Goal: Navigation & Orientation: Find specific page/section

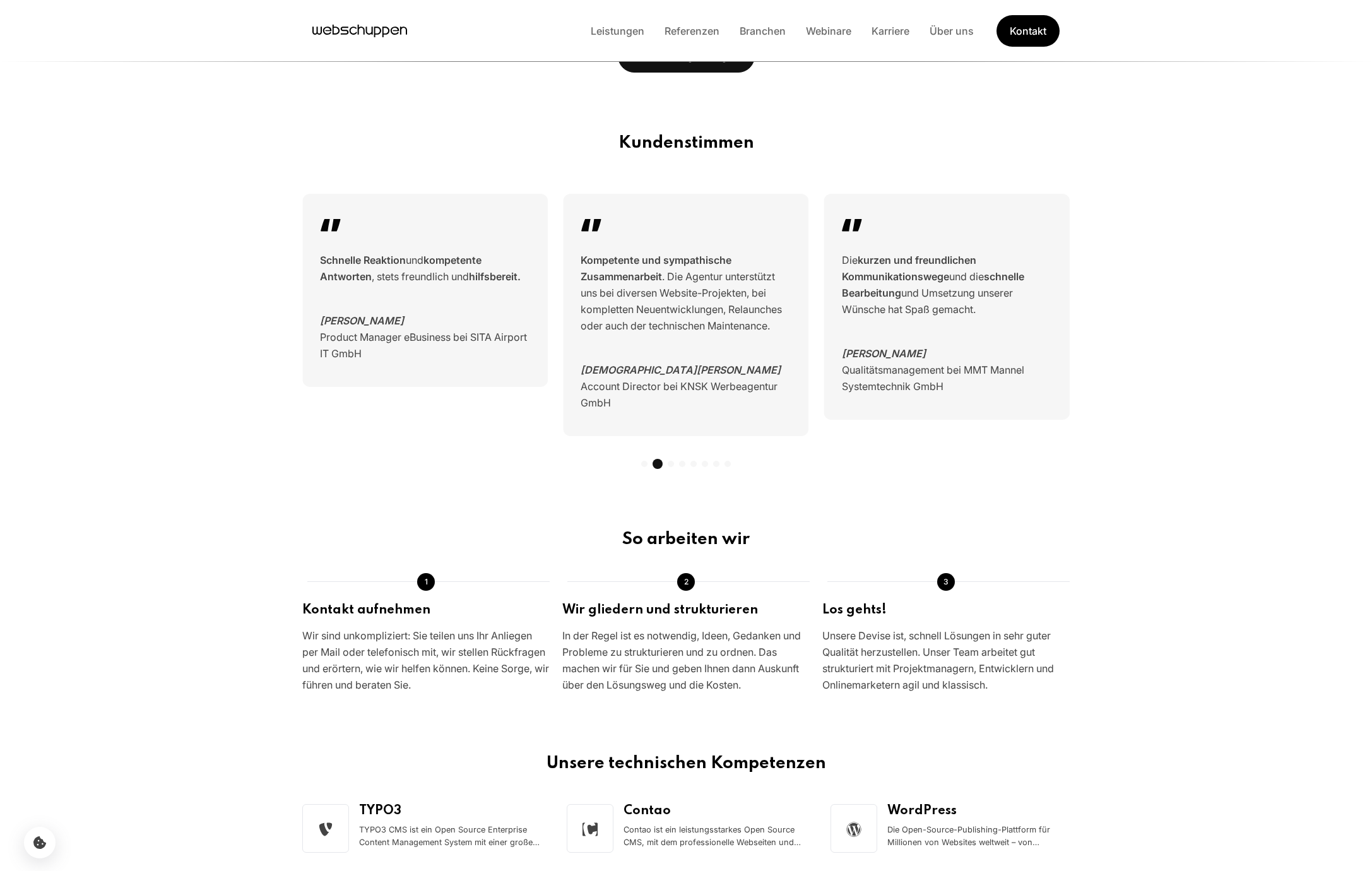
click at [716, 331] on main "Wir entwickeln Ihre schnelle und barrierefreie Webseite oder App Seit 15 Jahren…" at bounding box center [686, 236] width 1372 height 2730
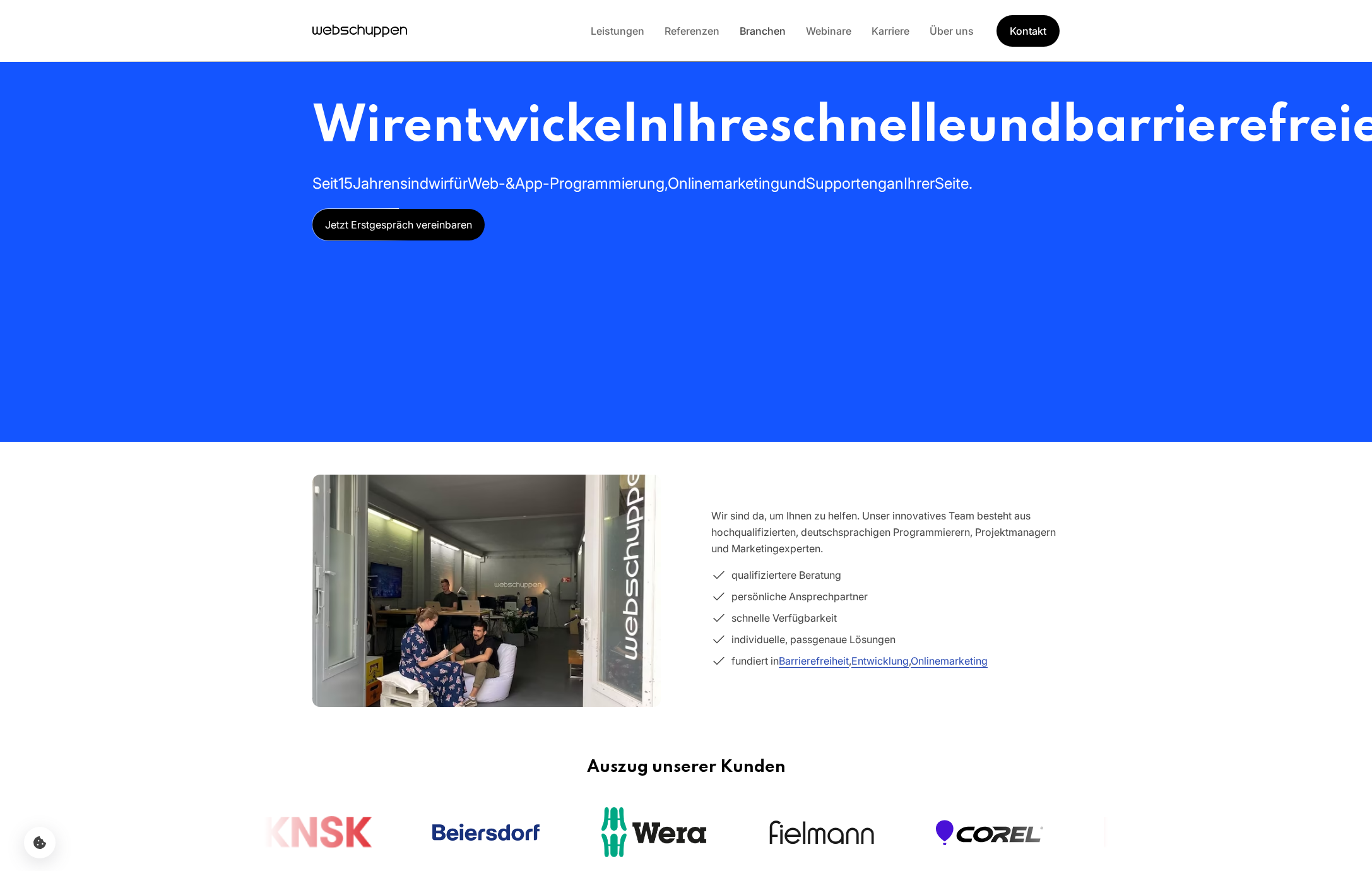
click at [751, 30] on link "Branchen" at bounding box center [763, 30] width 66 height 13
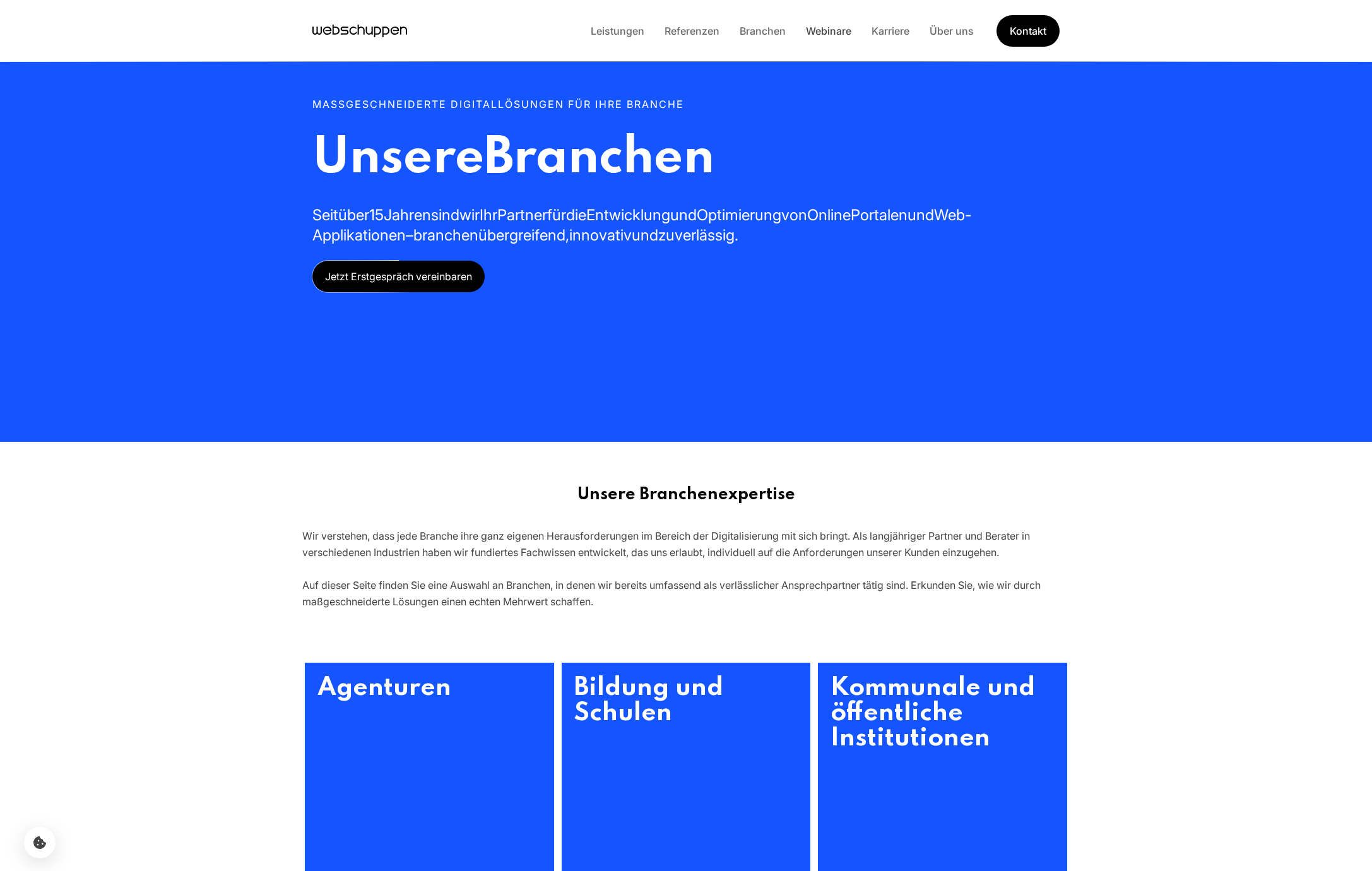
click at [830, 33] on link "Webinare" at bounding box center [828, 30] width 66 height 13
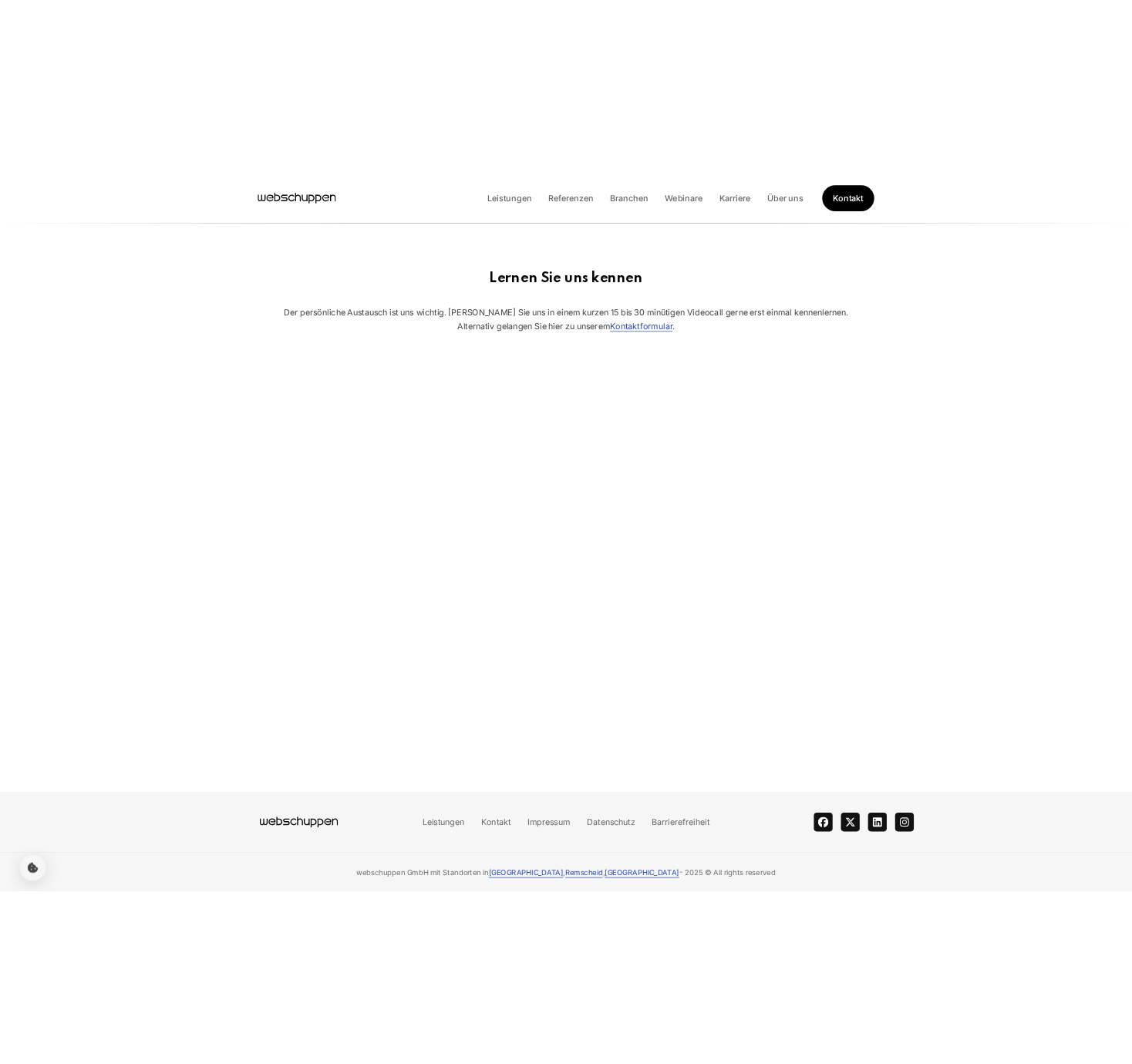
scroll to position [1815, 0]
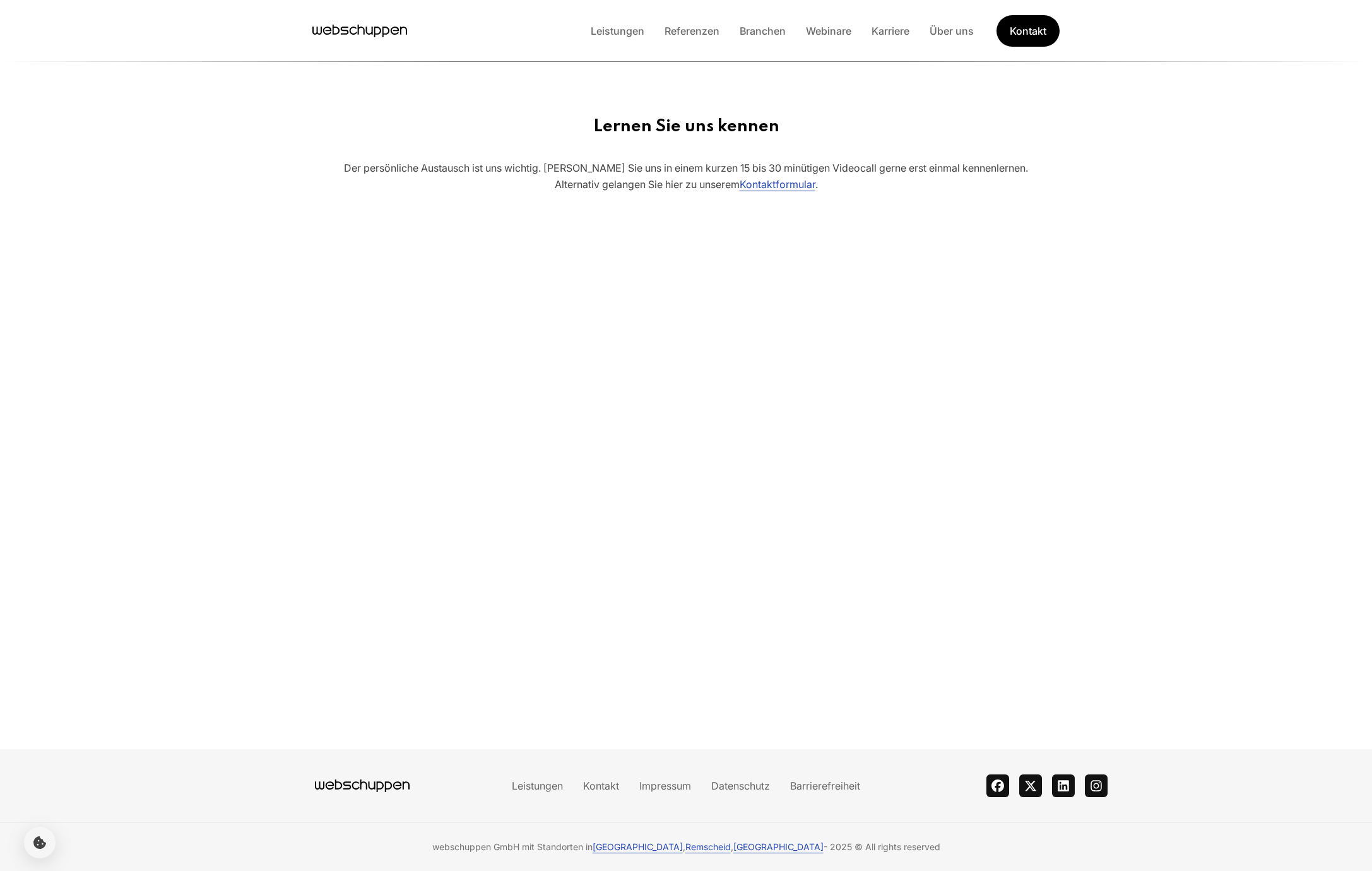
click at [1140, 241] on section "Lernen Sie uns kennen Der persönliche Austausch ist uns wichtig. [PERSON_NAME] …" at bounding box center [686, 418] width 1372 height 663
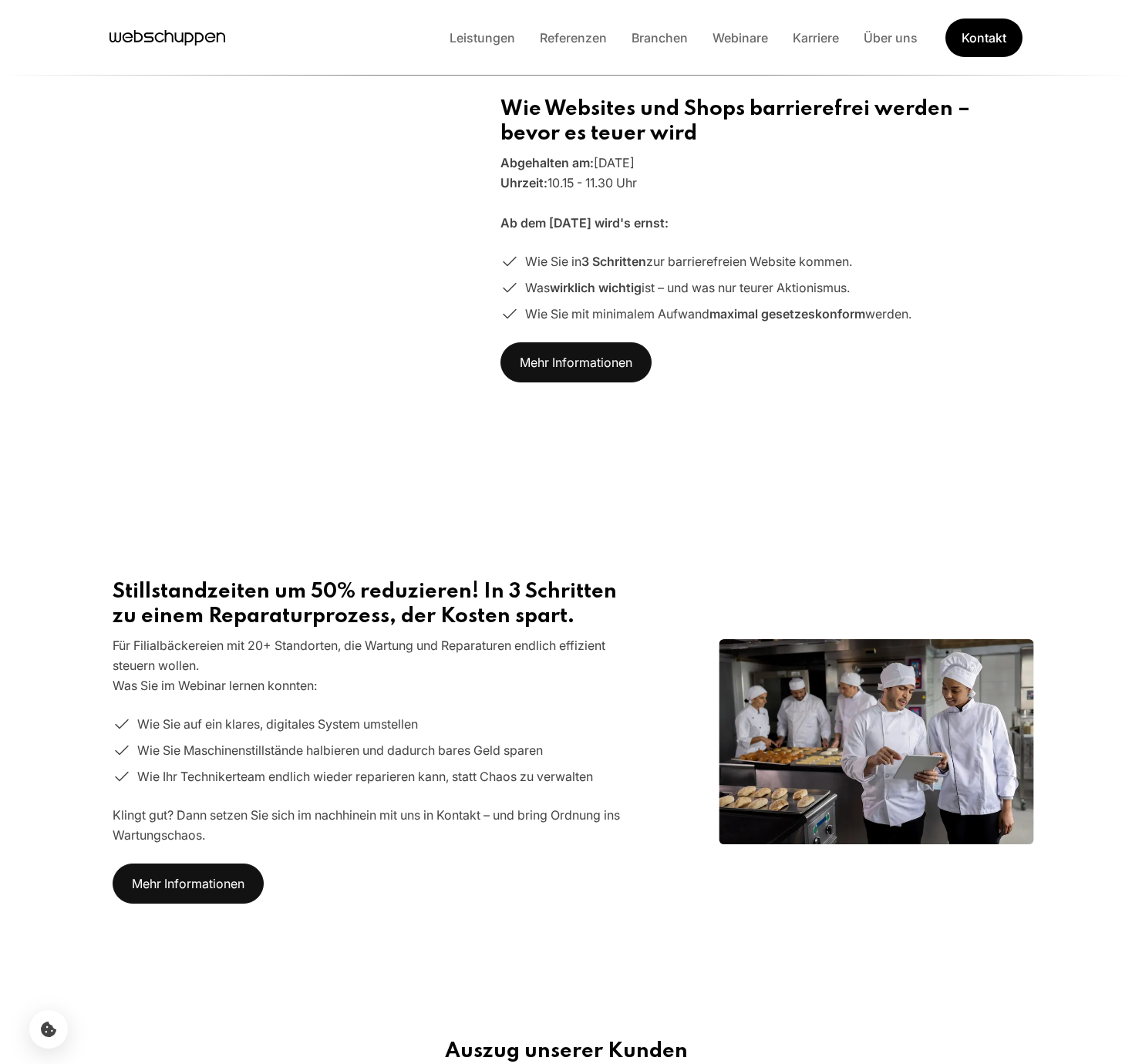
scroll to position [0, 0]
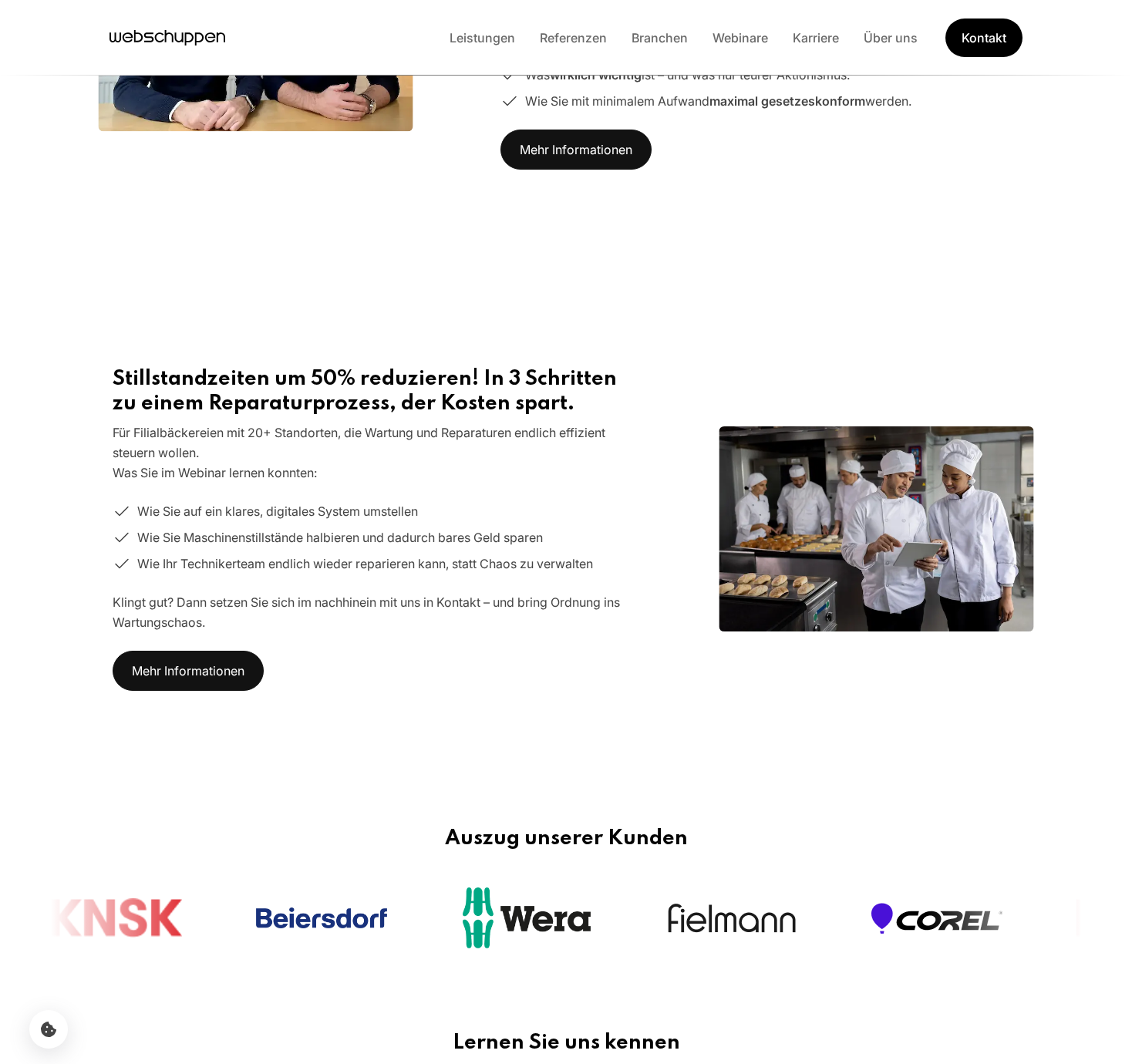
click at [460, 233] on main "Webinare - die Wissen schaffen All unsere exklusiven Live-Webinare Jetzt persön…" at bounding box center [566, 33] width 1132 height 1921
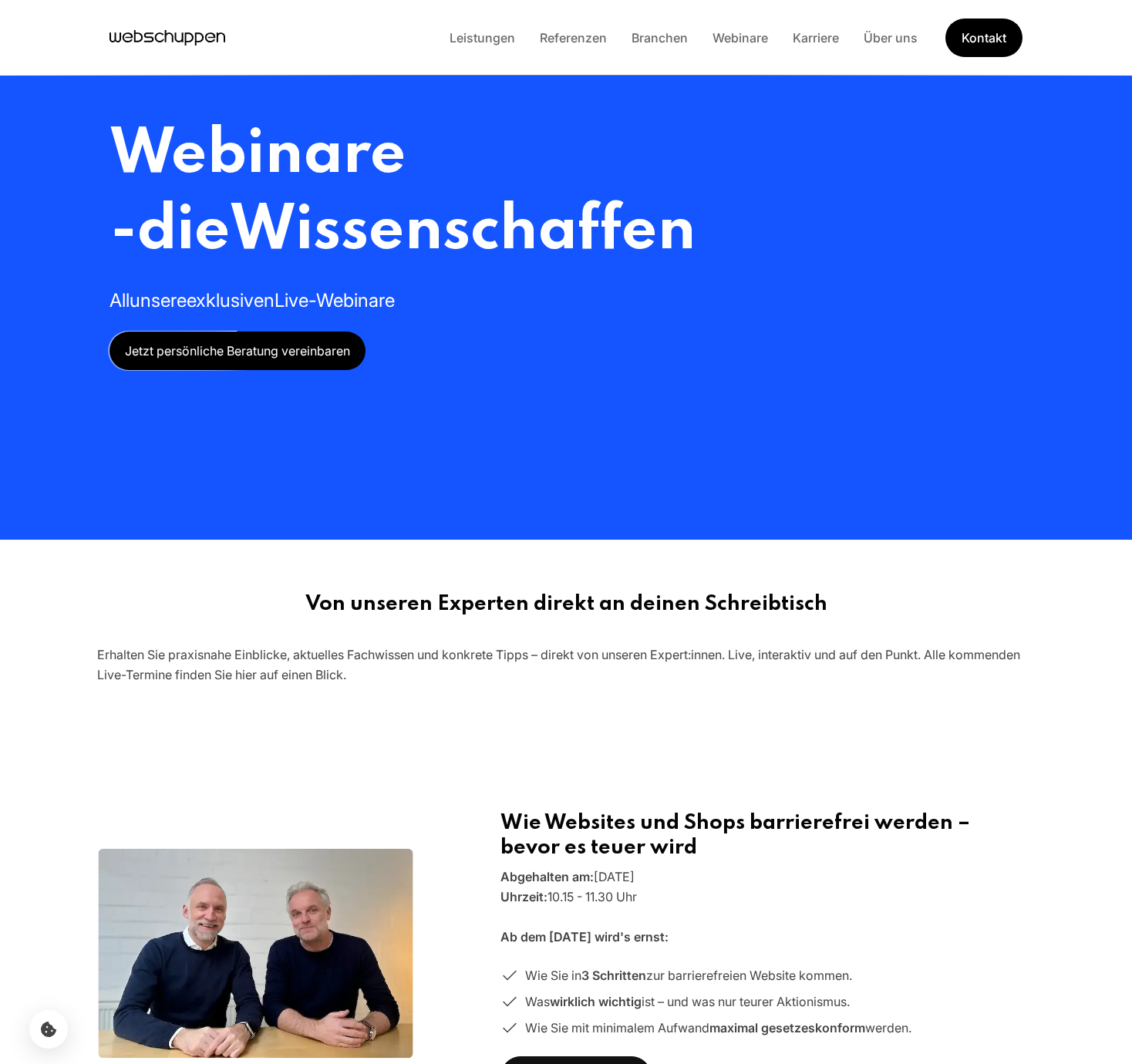
scroll to position [1815, 0]
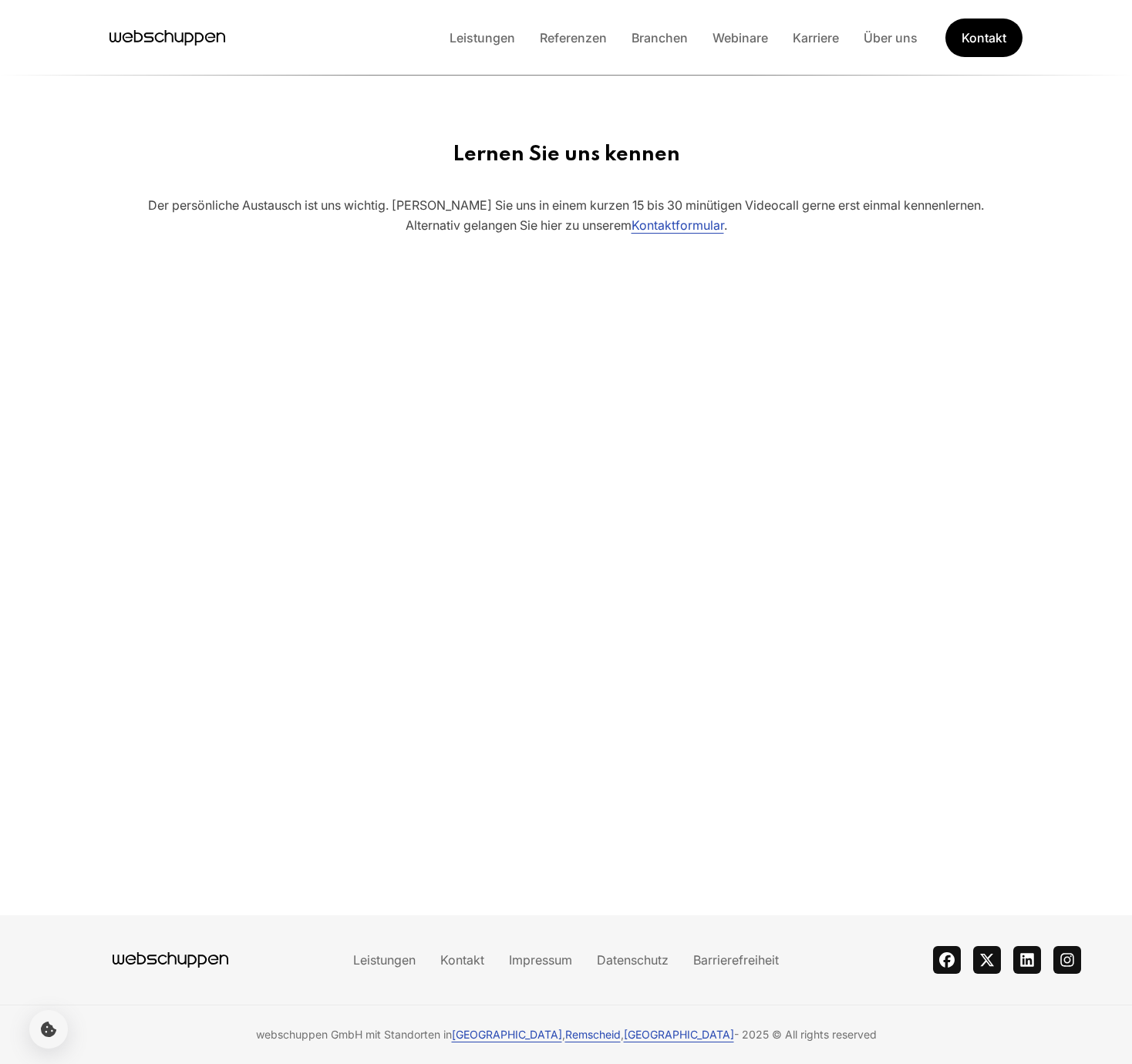
click at [307, 179] on div "Lernen Sie uns kennen Der persönliche Austausch ist uns wichtig. [PERSON_NAME] …" at bounding box center [566, 632] width 1080 height 979
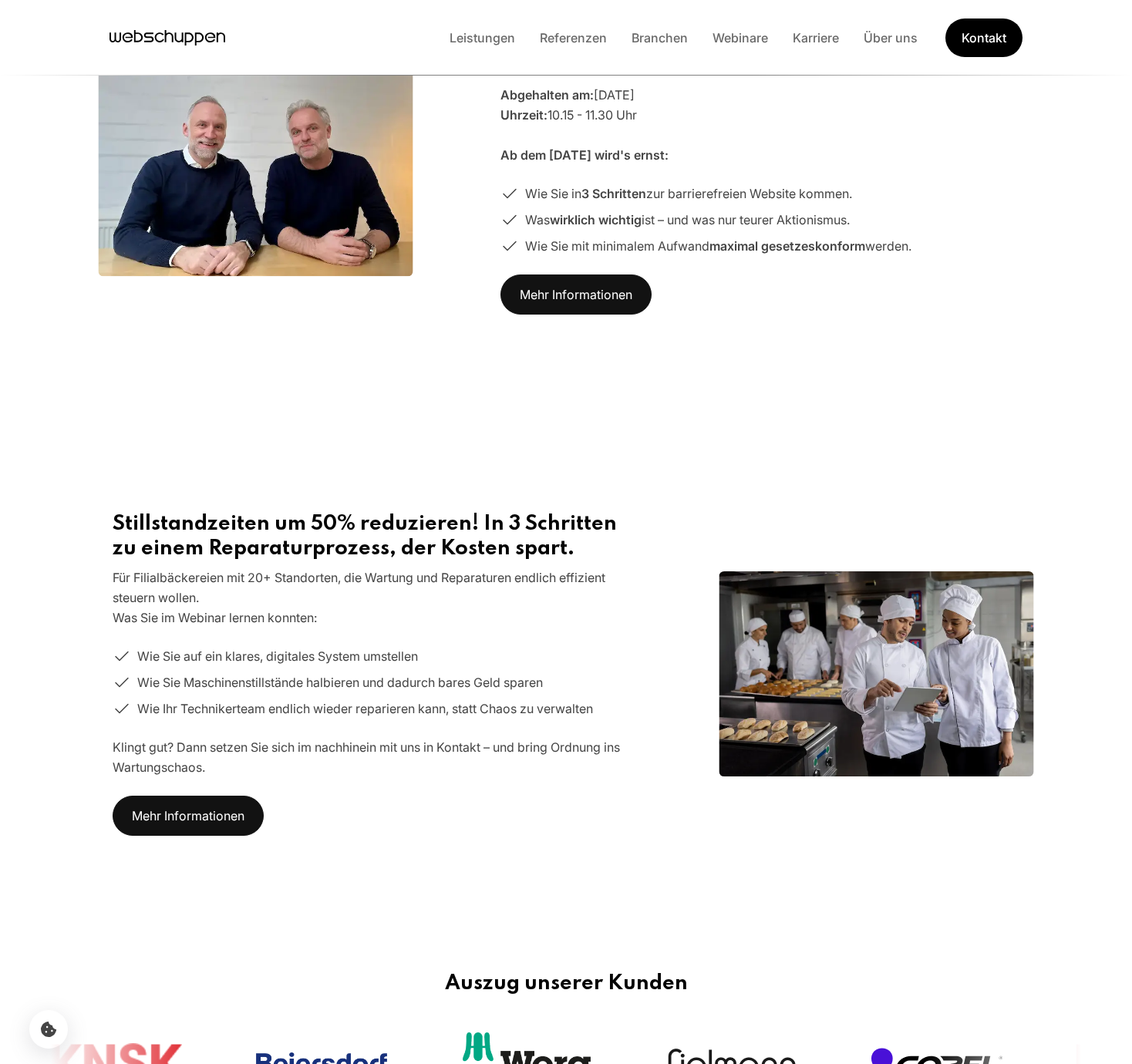
scroll to position [0, 0]
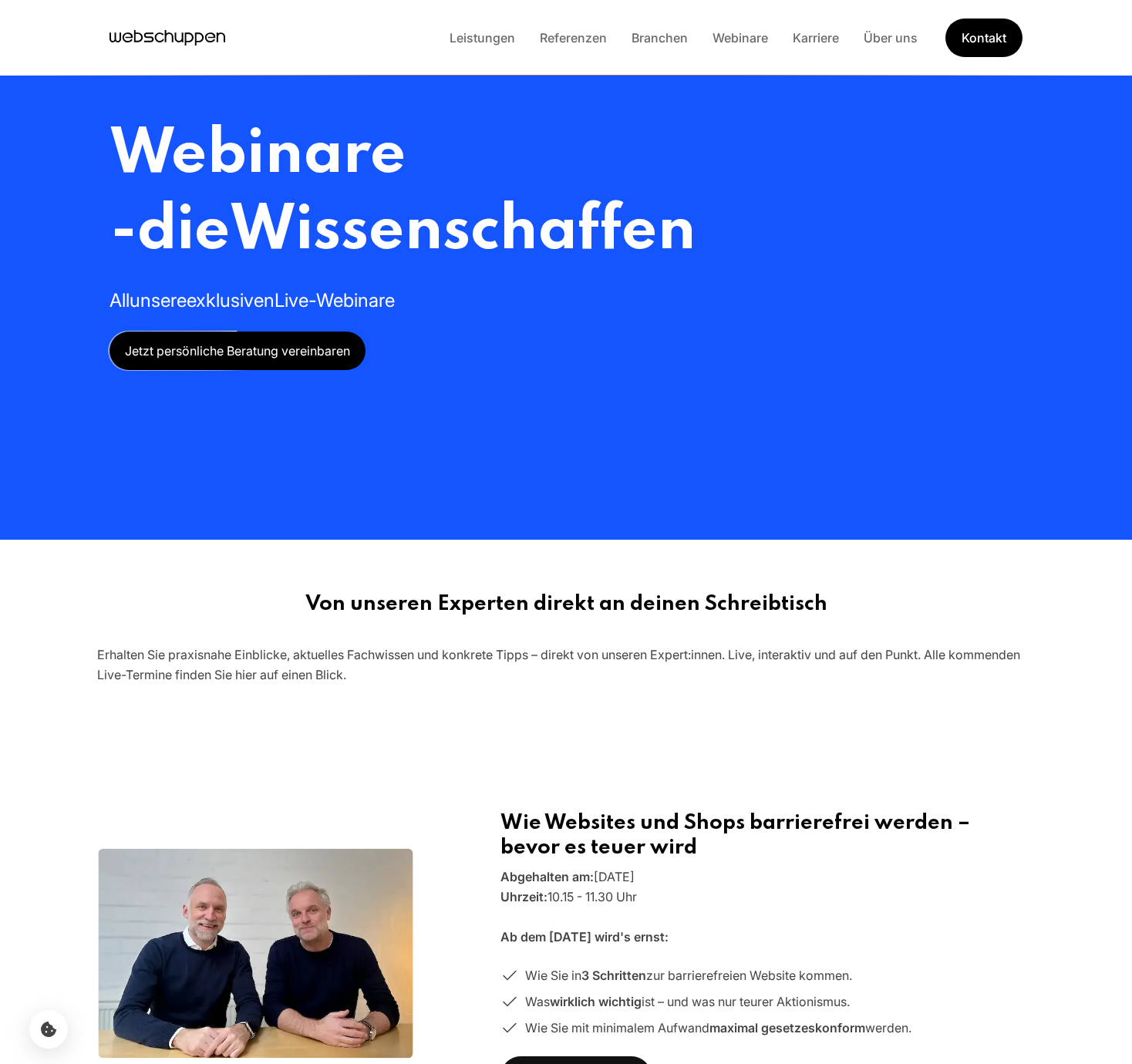
click at [589, 46] on li "Referenzen" at bounding box center [574, 38] width 92 height 20
click at [570, 37] on link "Referenzen" at bounding box center [574, 37] width 92 height 15
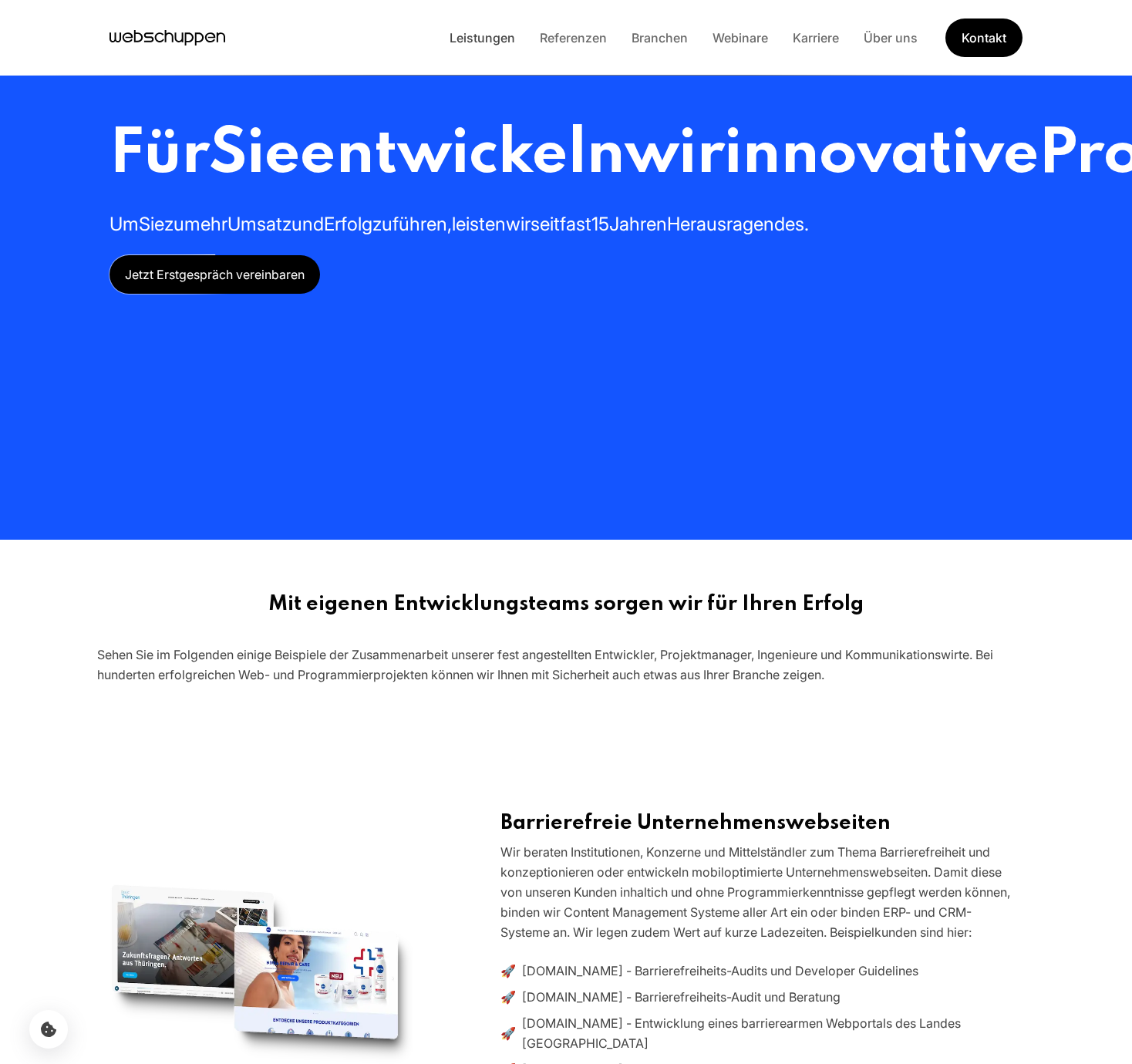
click at [467, 43] on link "Leistungen" at bounding box center [483, 37] width 90 height 15
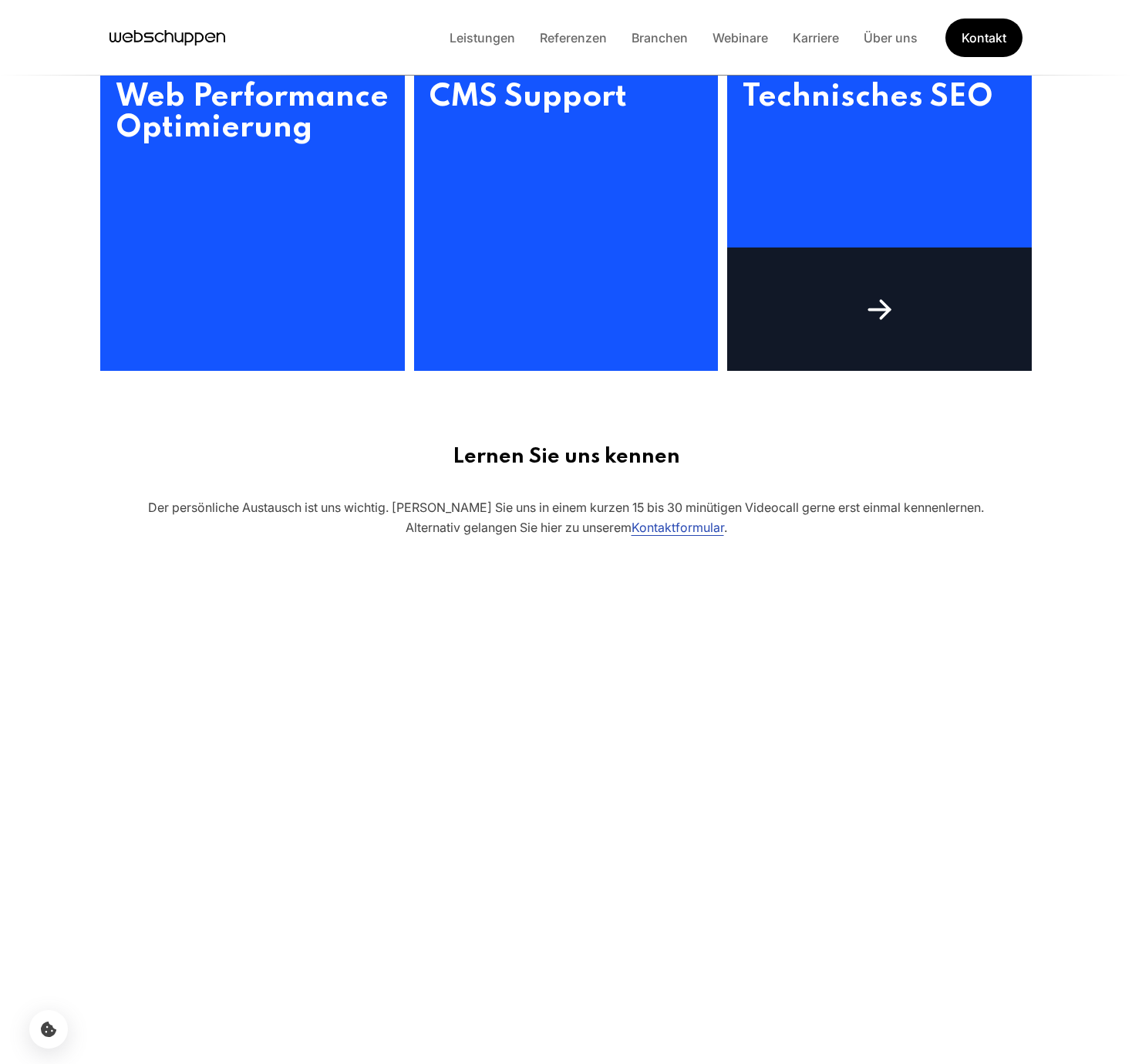
scroll to position [1169, 0]
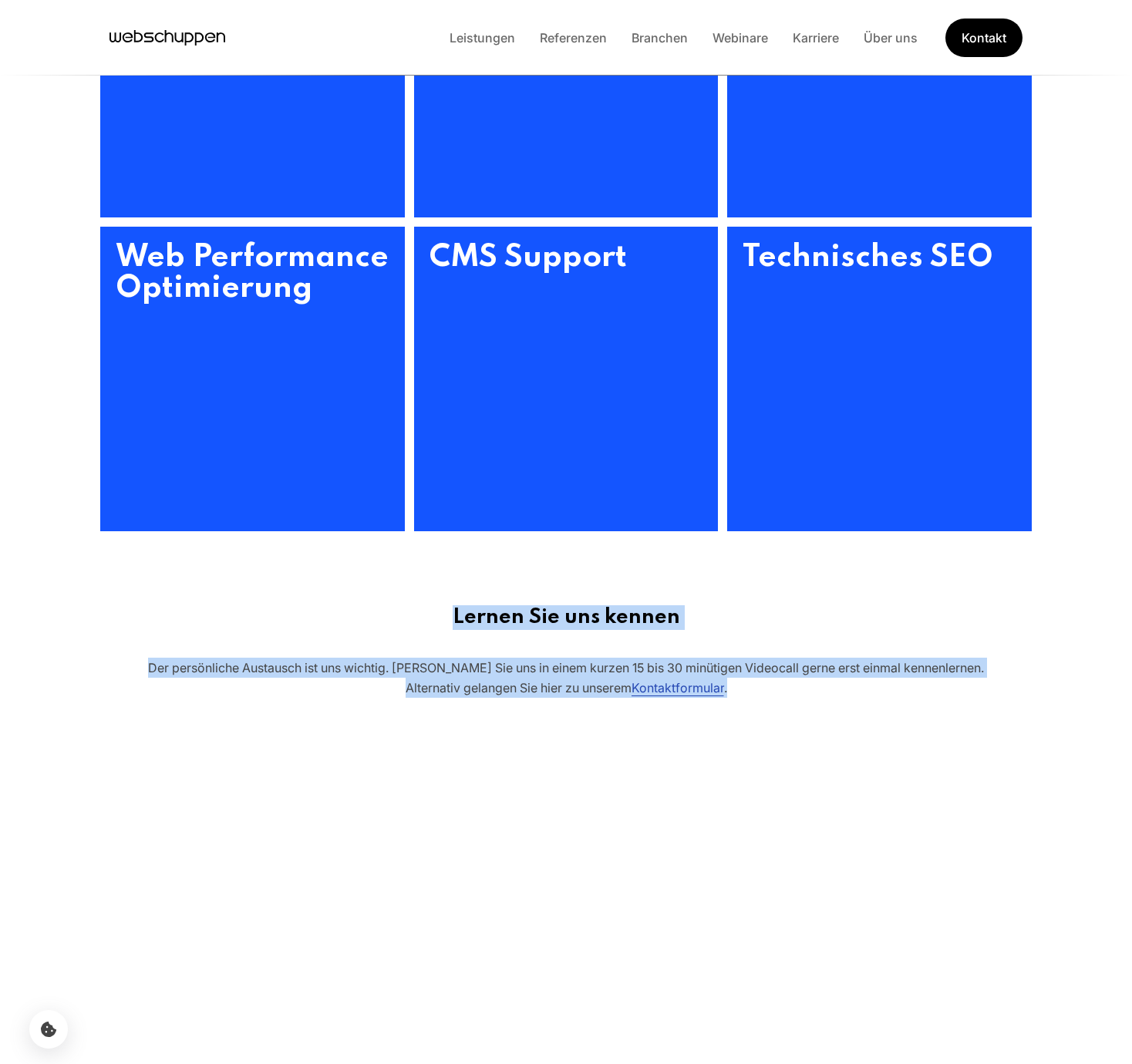
drag, startPoint x: 423, startPoint y: 620, endPoint x: 797, endPoint y: 695, distance: 381.4
click at [788, 689] on p "Der persönliche Austausch ist uns wichtig. [PERSON_NAME] Sie uns in einem kurze…" at bounding box center [566, 677] width 988 height 40
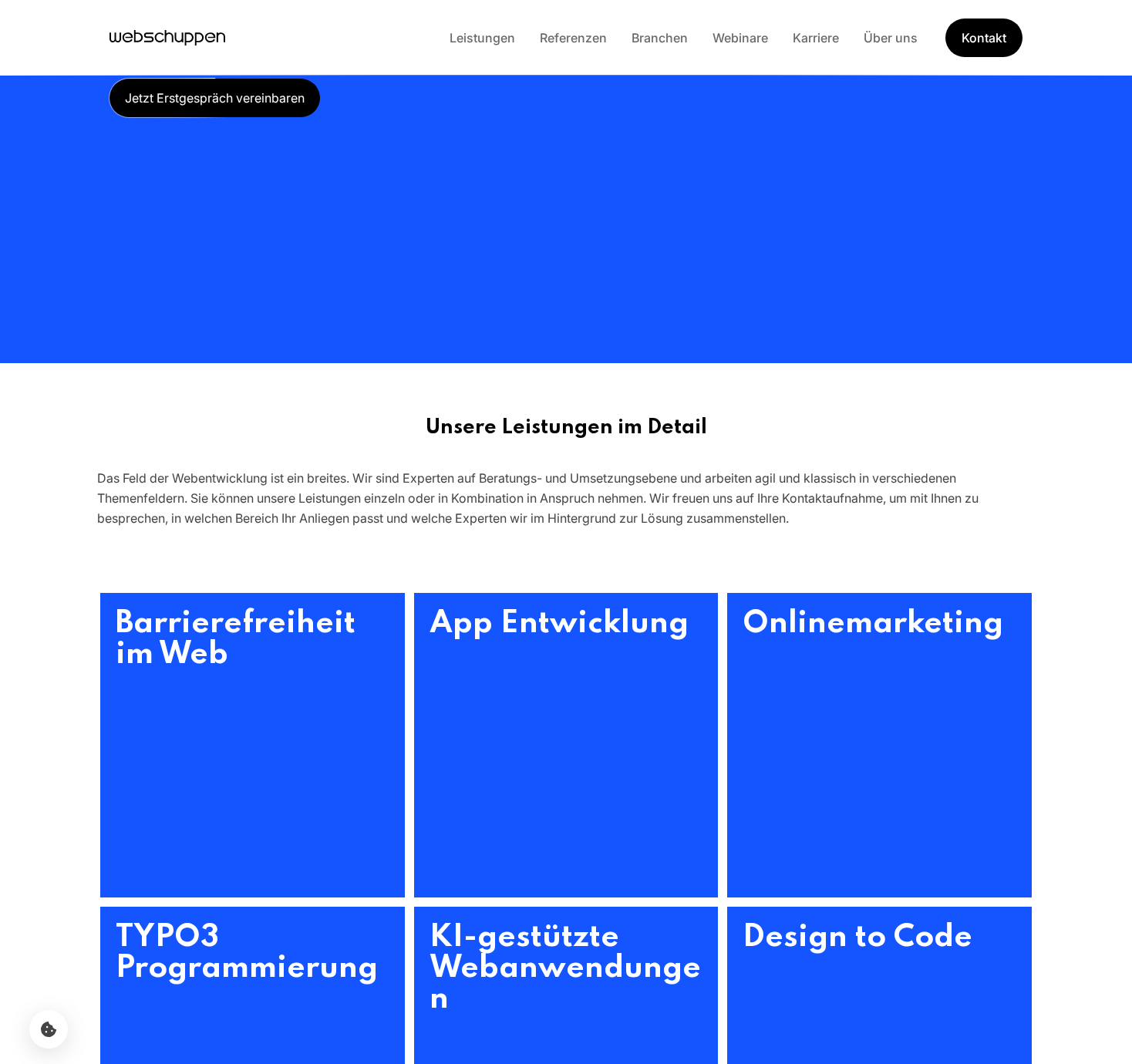
scroll to position [0, 0]
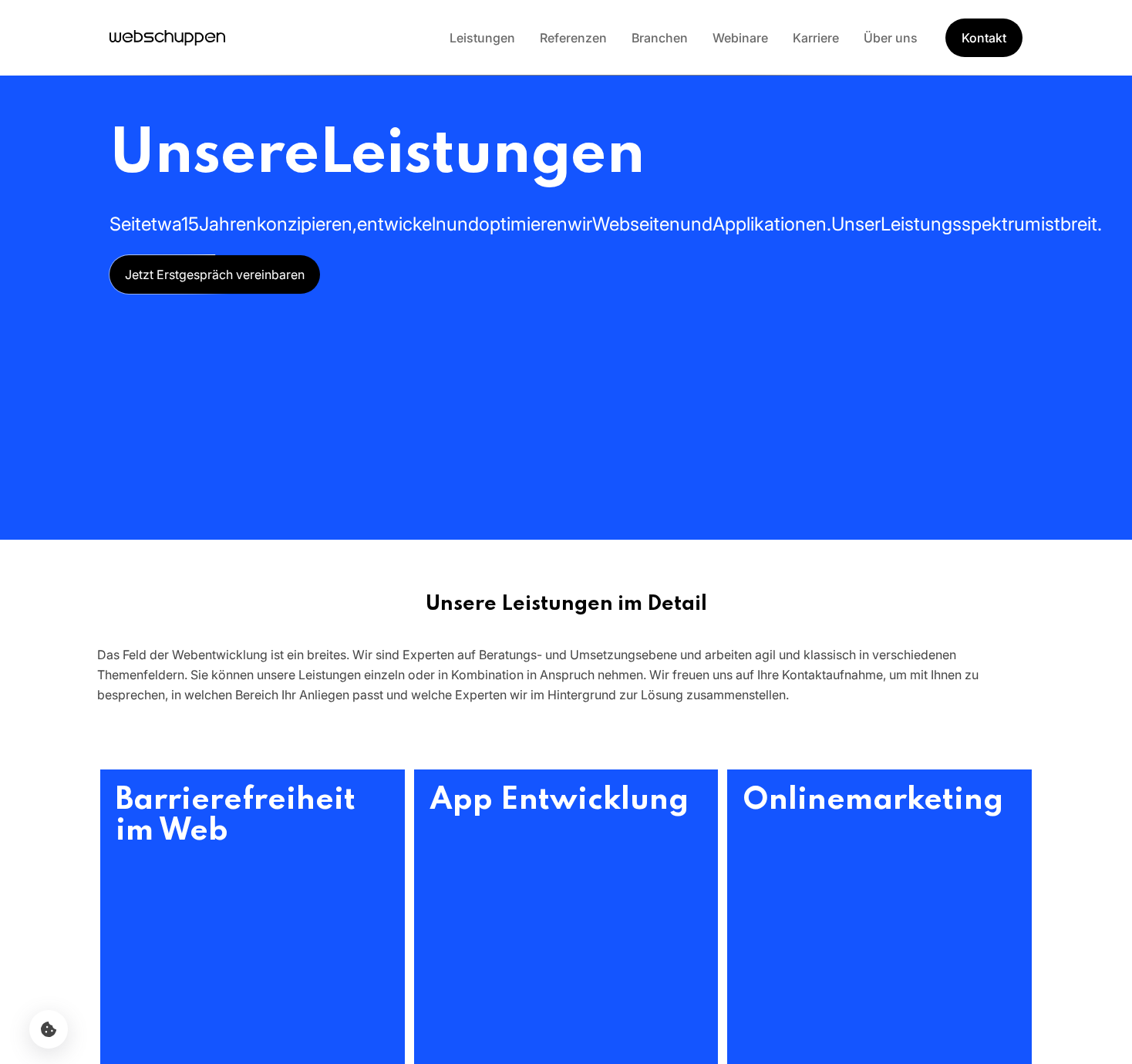
click at [1121, 194] on img at bounding box center [1121, 206] width 0 height 177
click at [1121, 270] on img at bounding box center [1121, 206] width 0 height 177
click at [881, 235] on span "Leistungsspektrum" at bounding box center [962, 224] width 161 height 23
